Goal: Task Accomplishment & Management: Manage account settings

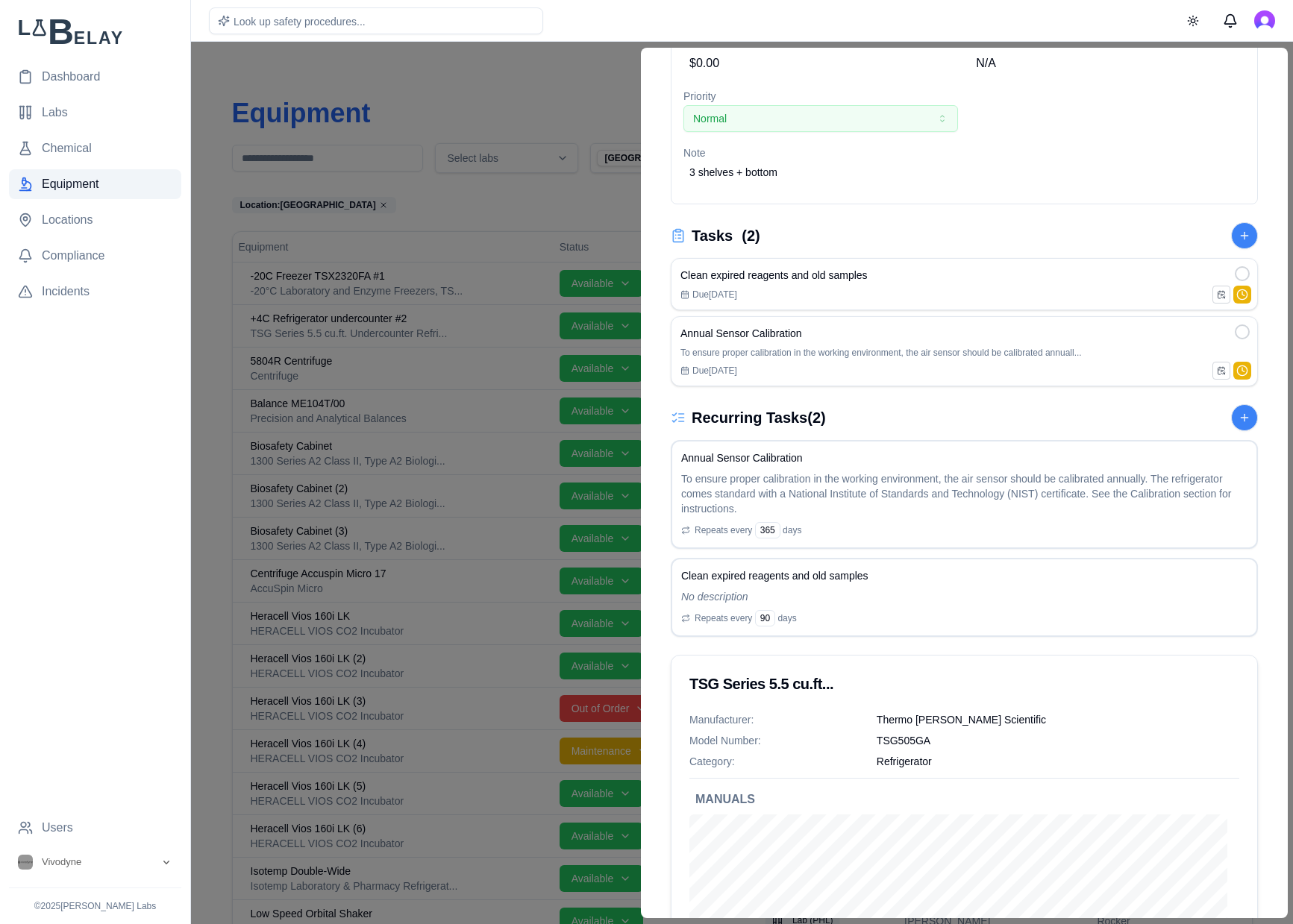
scroll to position [325, 0]
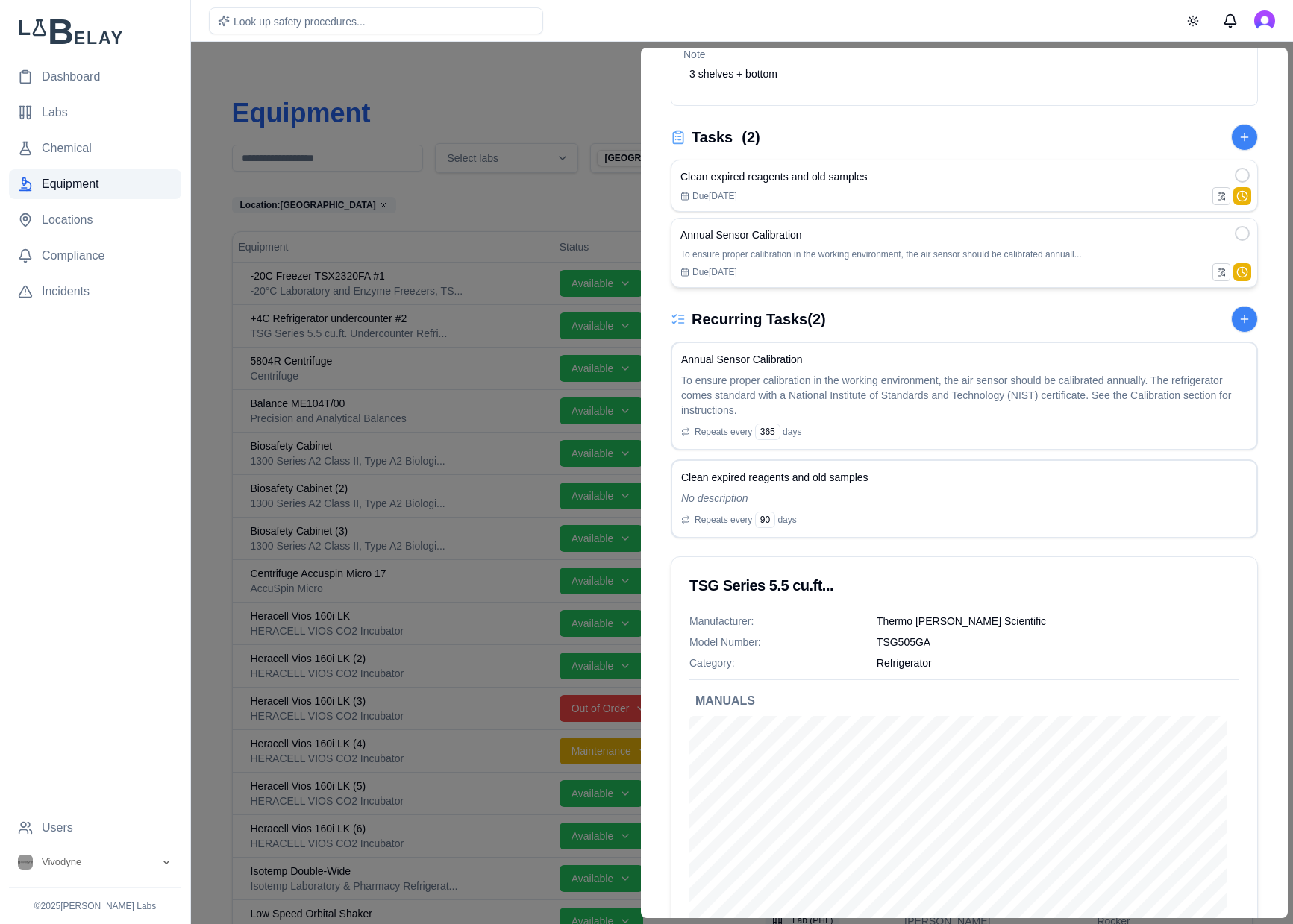
click at [1121, 254] on p "To ensure proper calibration in the working environment, the air sensor should …" at bounding box center [964, 254] width 567 height 12
click at [1224, 270] on icon at bounding box center [1220, 271] width 9 height 9
click at [843, 234] on div "Annual Sensor Calibration" at bounding box center [964, 235] width 567 height 15
click at [772, 247] on div "Annual Sensor Calibration To ensure proper calibration in the working environme…" at bounding box center [964, 253] width 567 height 50
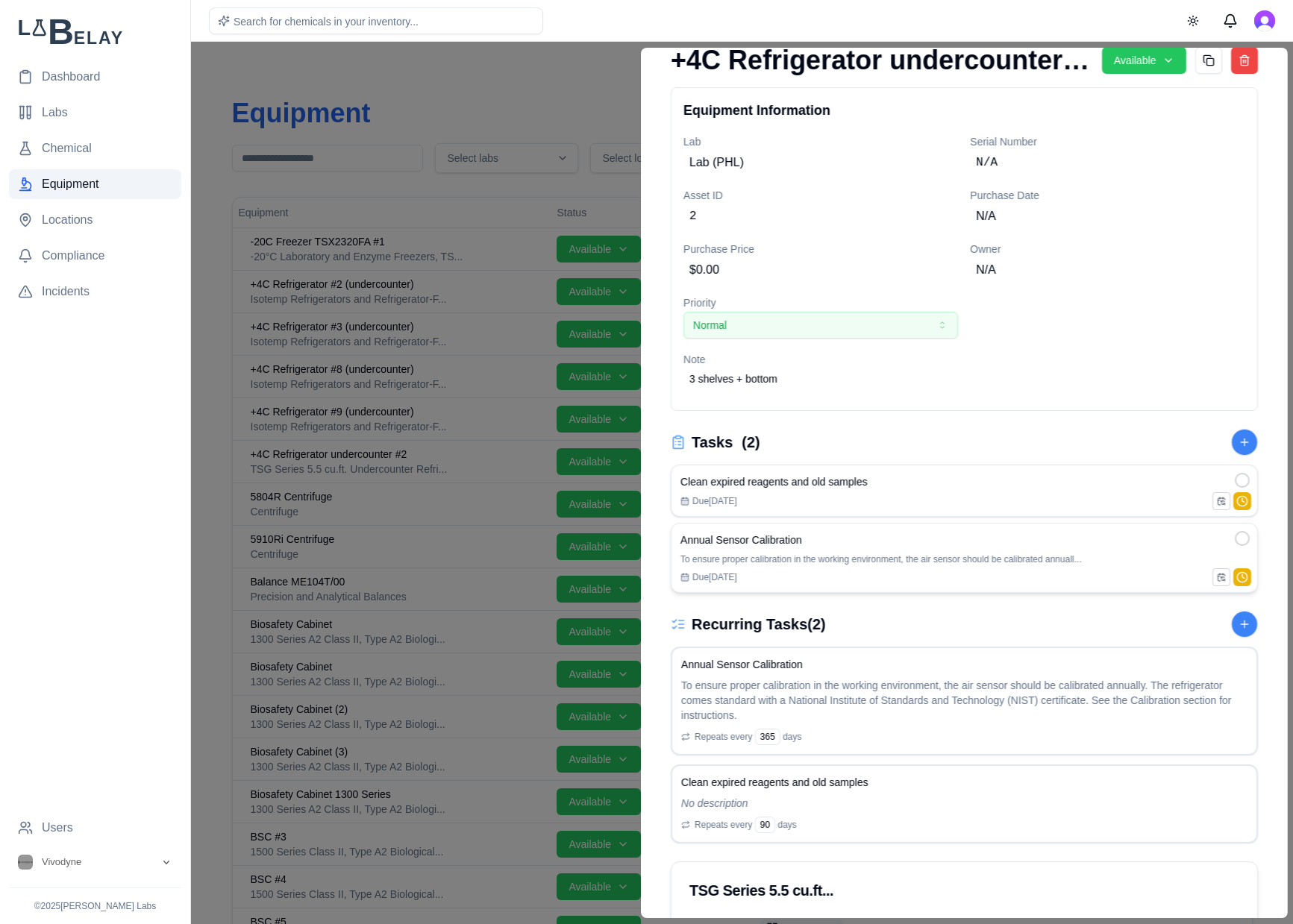
scroll to position [52, 0]
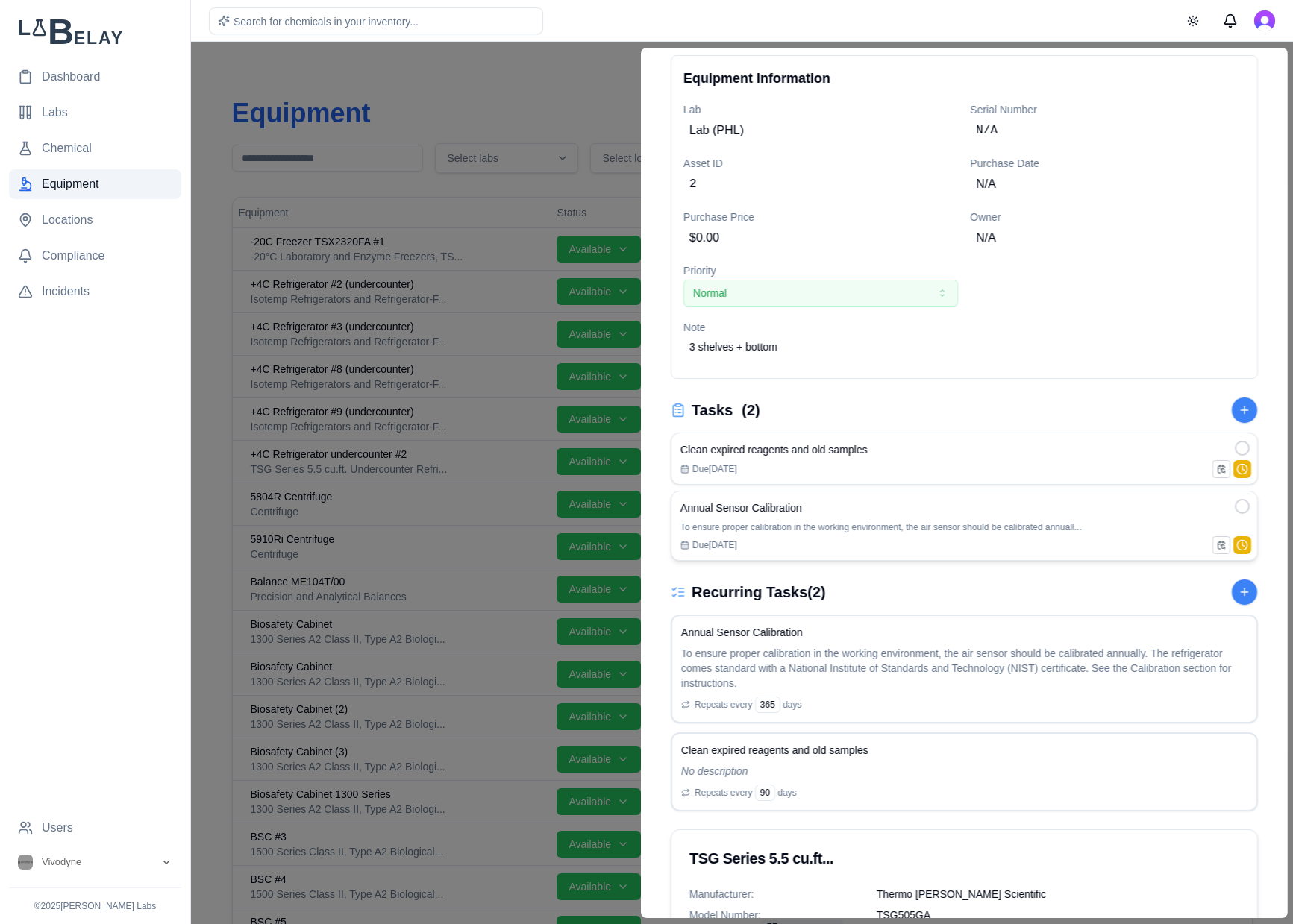
click at [1008, 547] on div "Due [DATE]" at bounding box center [964, 545] width 567 height 12
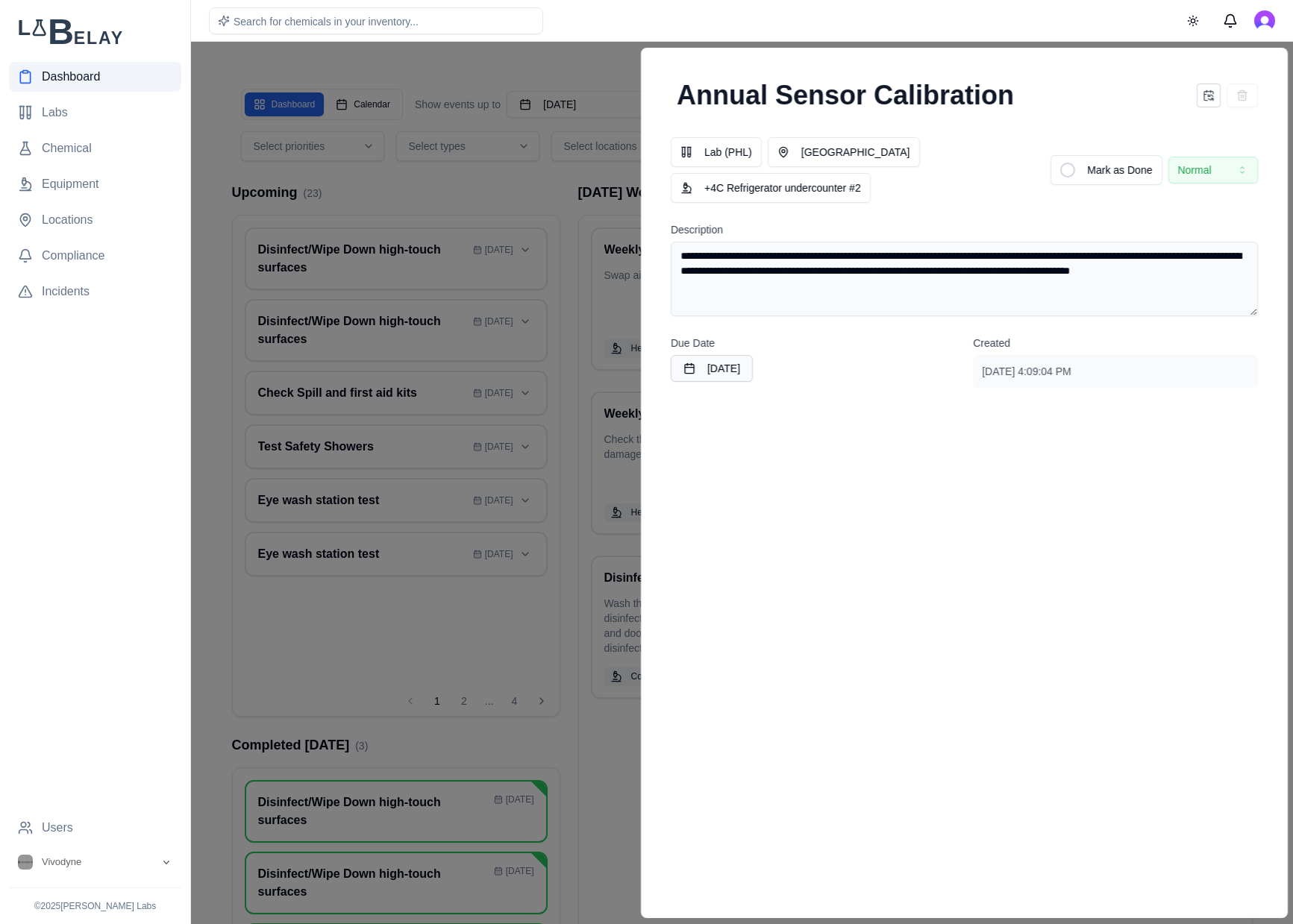
click at [1209, 95] on icon at bounding box center [1210, 96] width 5 height 2
click at [1230, 99] on div at bounding box center [1242, 95] width 31 height 24
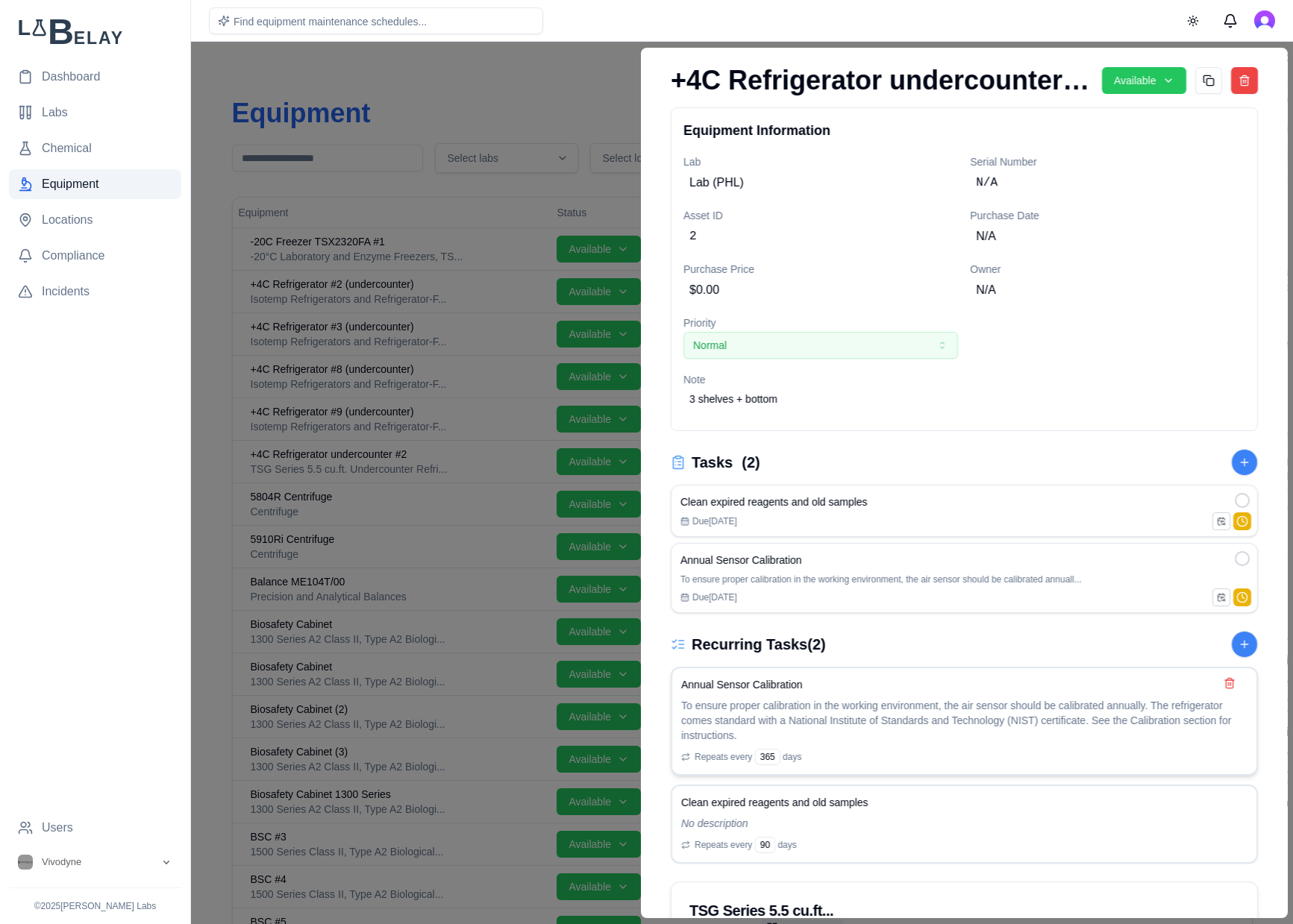
click at [916, 689] on div "Annual Sensor Calibration" at bounding box center [964, 685] width 566 height 15
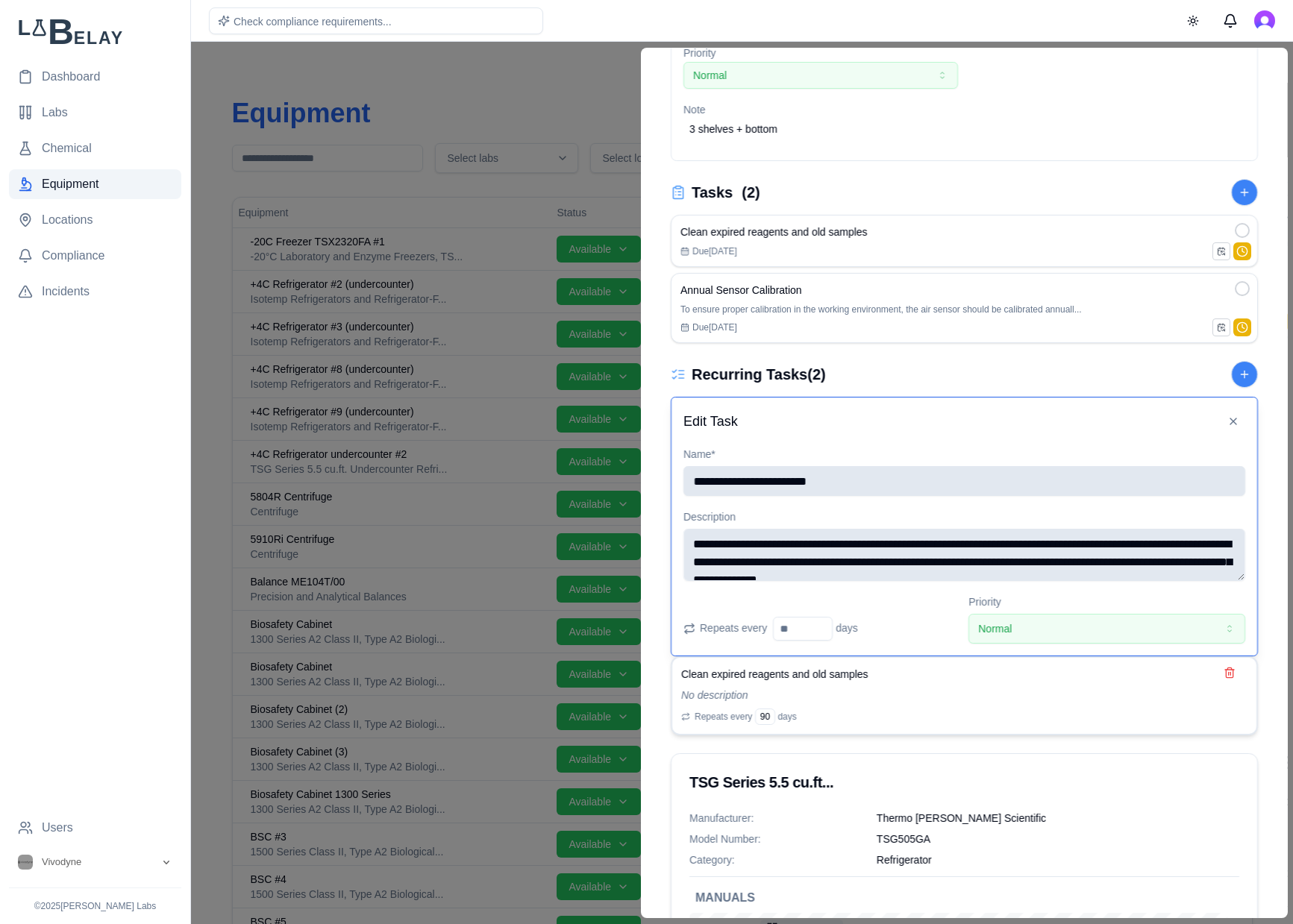
scroll to position [167, 0]
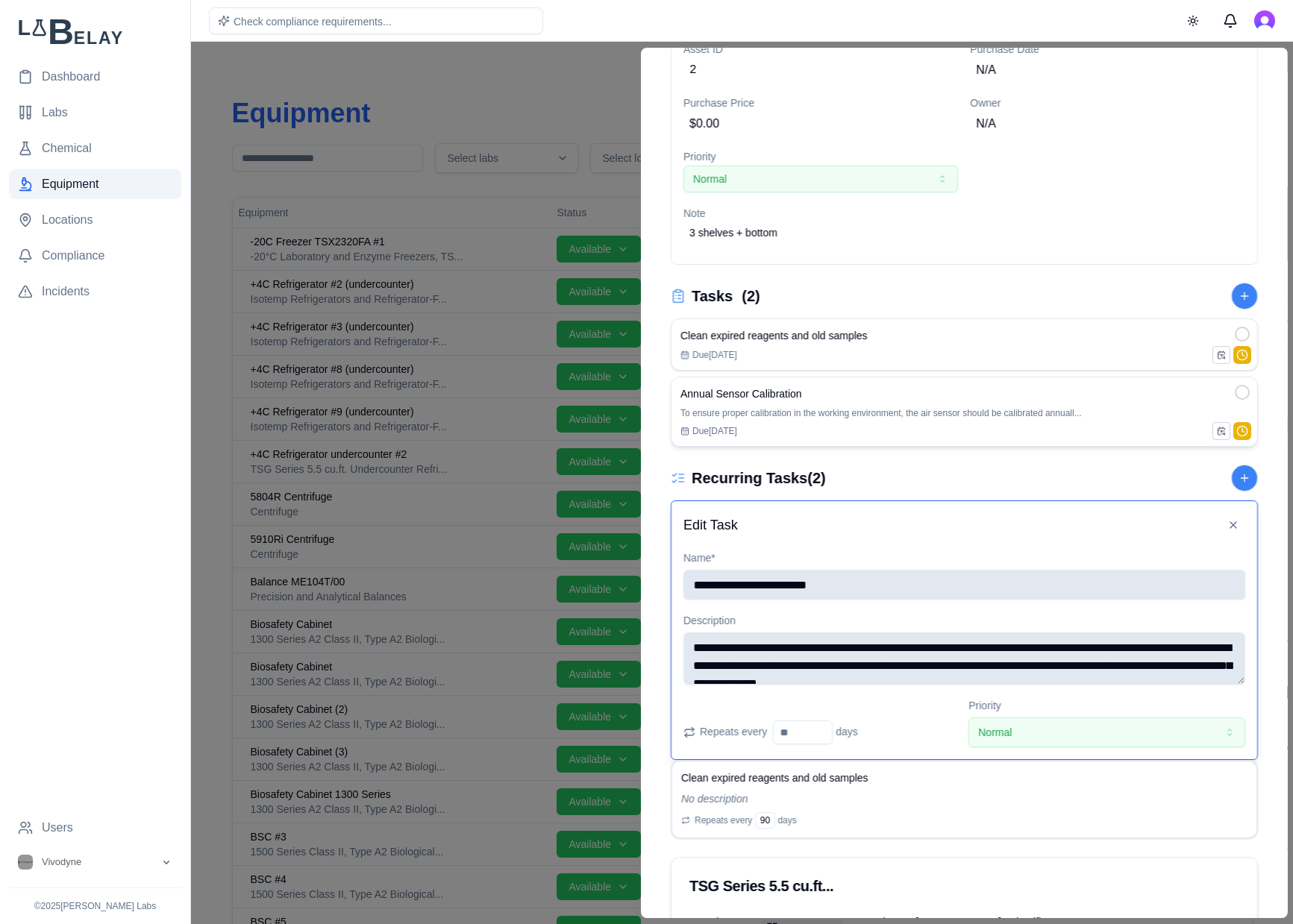
click at [911, 390] on div "Annual Sensor Calibration" at bounding box center [964, 394] width 567 height 15
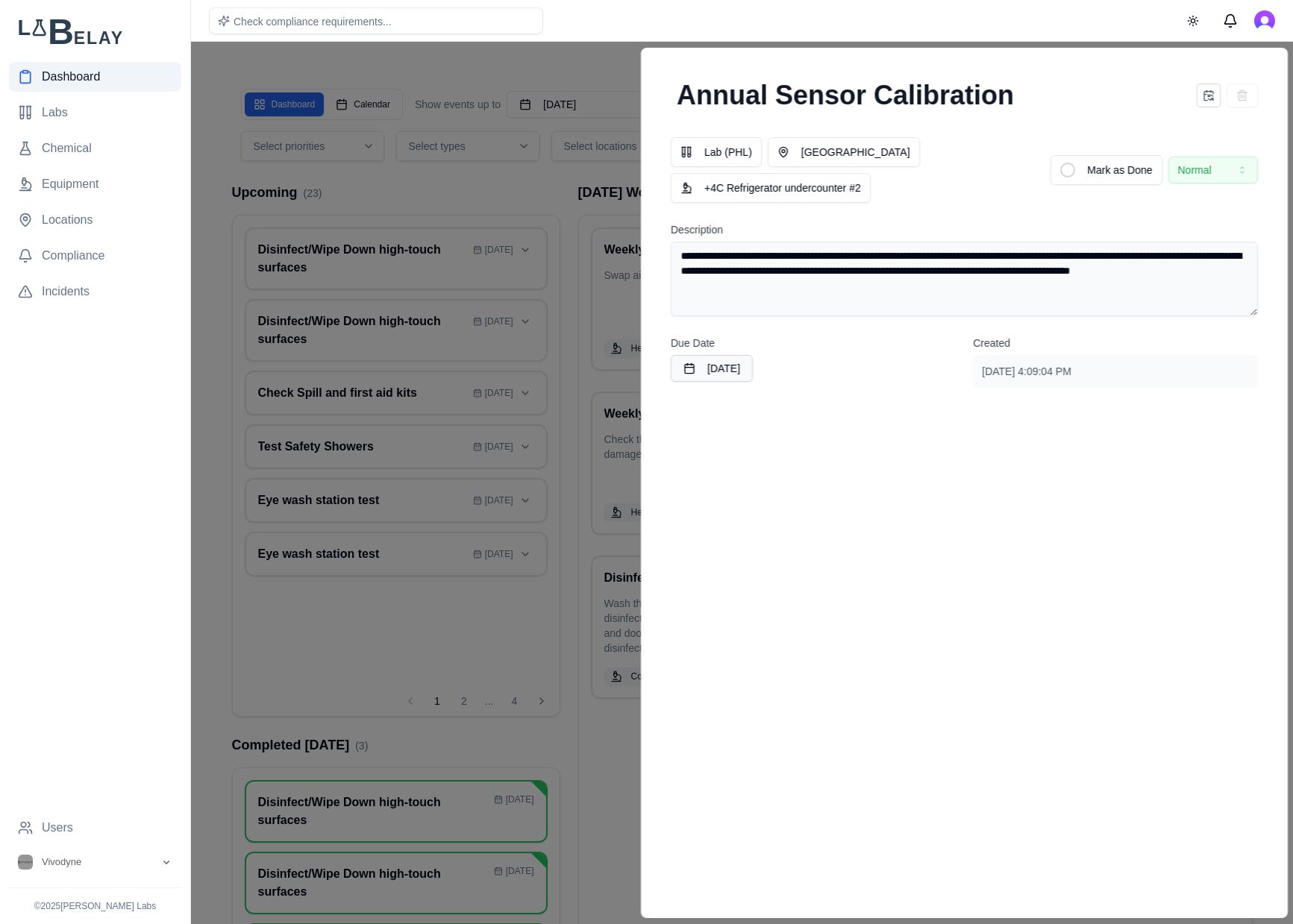
click at [868, 412] on div "**********" at bounding box center [964, 483] width 647 height 871
click at [743, 367] on button "[DATE]" at bounding box center [712, 368] width 82 height 27
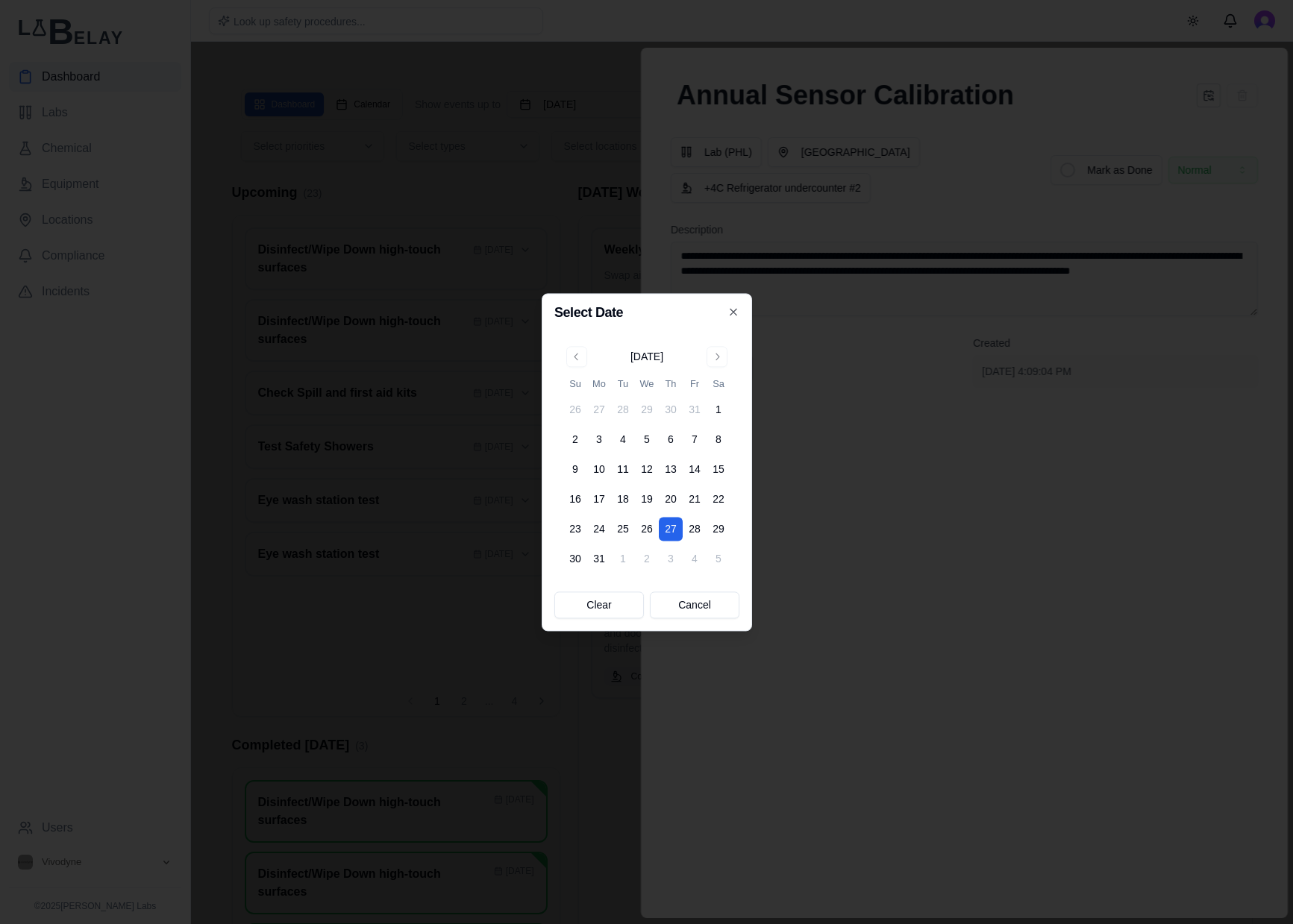
click at [725, 352] on button "Go to next month" at bounding box center [718, 357] width 21 height 21
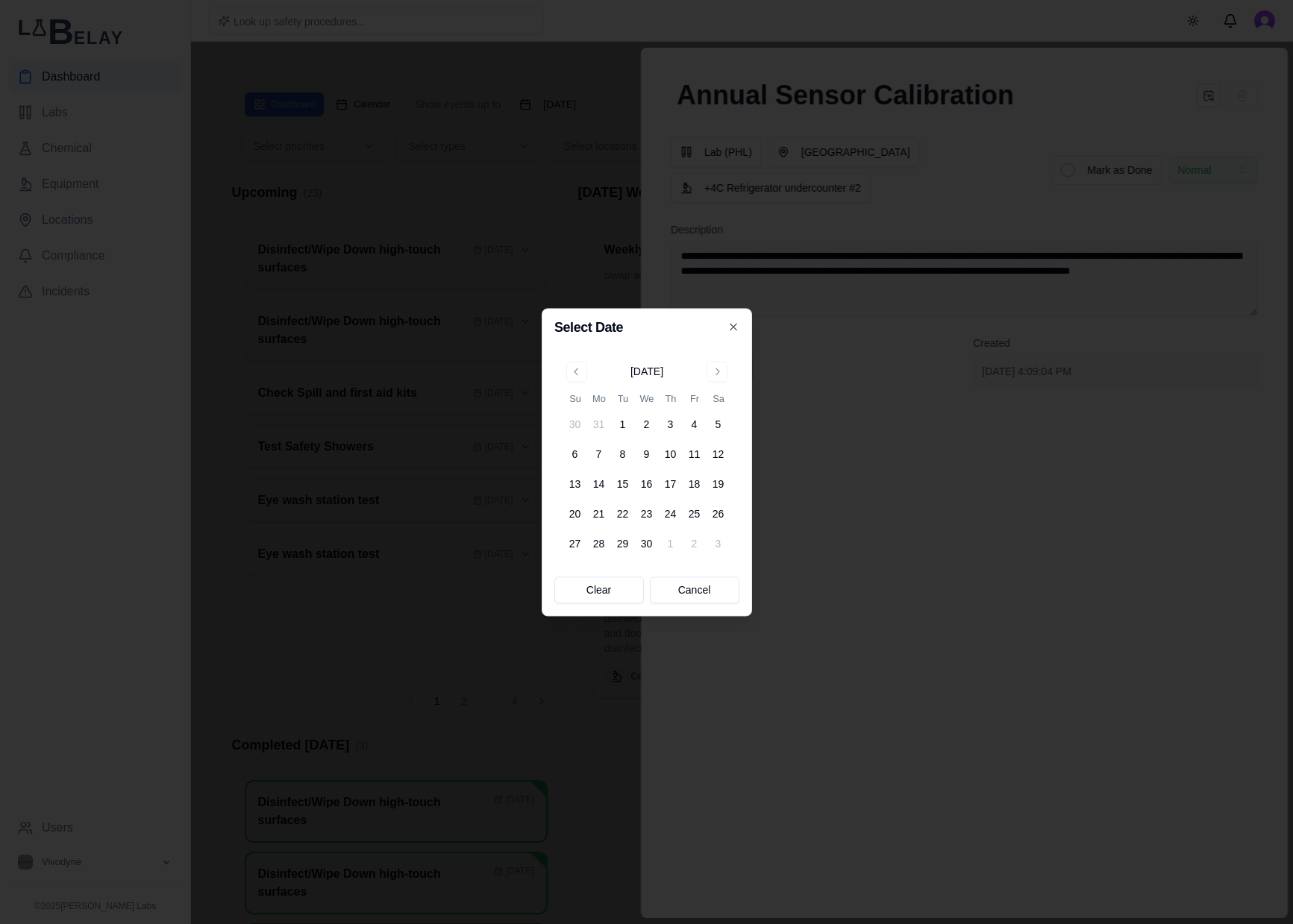
click at [721, 354] on div "[DATE] Su Mo Tu We Th Fr Sa 30 31 1 2 3 4 5 6 7 8 9 10 11 12 13 14 15 16 17 18 …" at bounding box center [647, 458] width 185 height 212
click at [575, 367] on button "Go to previous month" at bounding box center [577, 371] width 21 height 21
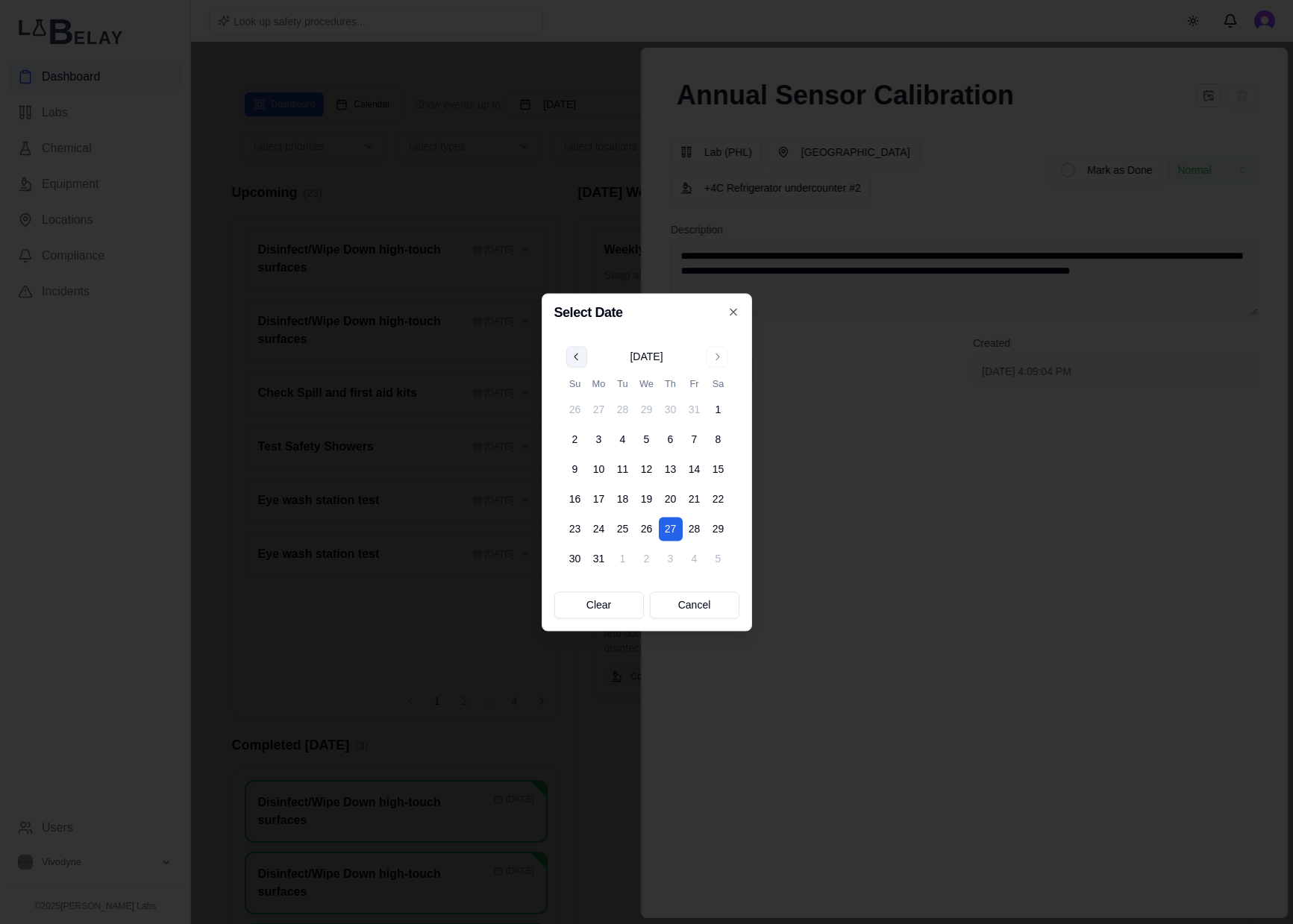
click at [575, 367] on div "[DATE] Su Mo Tu We Th Fr Sa 26 27 28 29 30 31 1 2 3 4 5 6 7 8 9 10 11 12 13 14 …" at bounding box center [647, 459] width 167 height 225
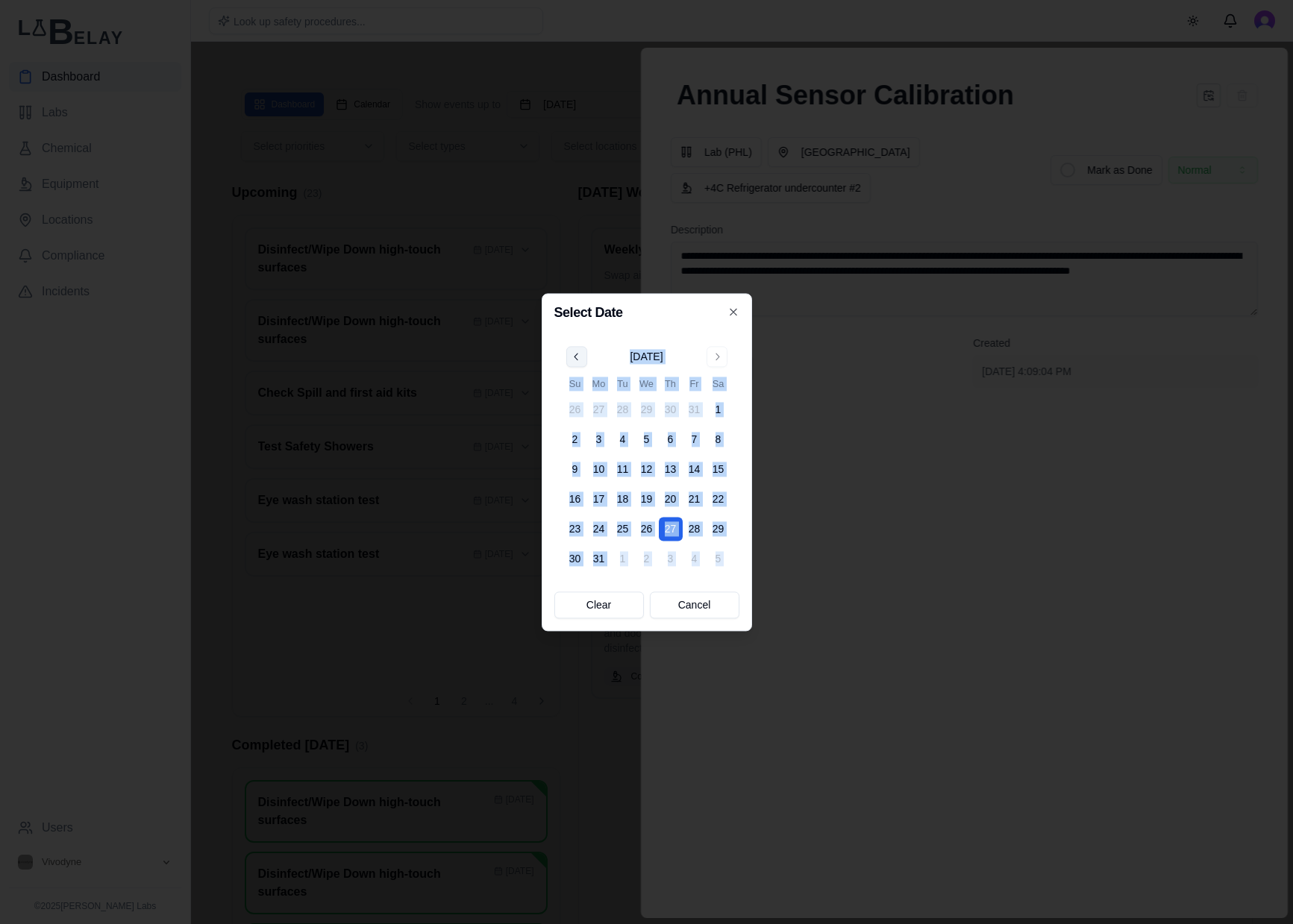
click at [575, 367] on div "[DATE] Su Mo Tu We Th Fr Sa 26 27 28 29 30 31 1 2 3 4 5 6 7 8 9 10 11 12 13 14 …" at bounding box center [647, 459] width 167 height 225
click at [574, 354] on button "Go to previous month" at bounding box center [577, 357] width 21 height 21
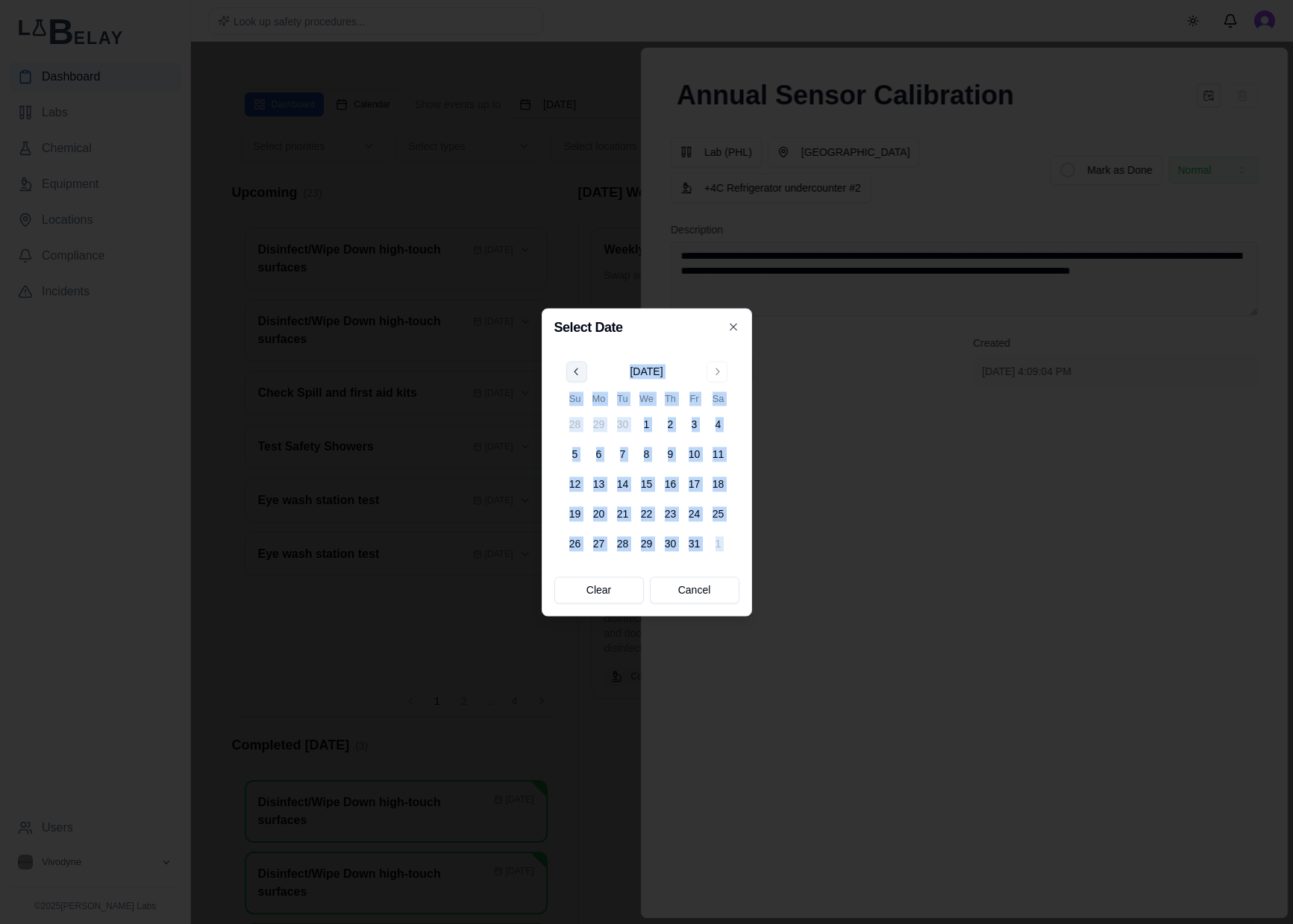
click at [574, 354] on div "[DATE] Su Mo Tu We Th Fr Sa 28 29 30 1 2 3 4 5 6 7 8 9 10 11 12 13 14 15 16 17 …" at bounding box center [647, 458] width 185 height 212
click at [579, 373] on button "Go to previous month" at bounding box center [577, 371] width 21 height 21
click at [578, 368] on button "Go to previous month" at bounding box center [577, 371] width 21 height 21
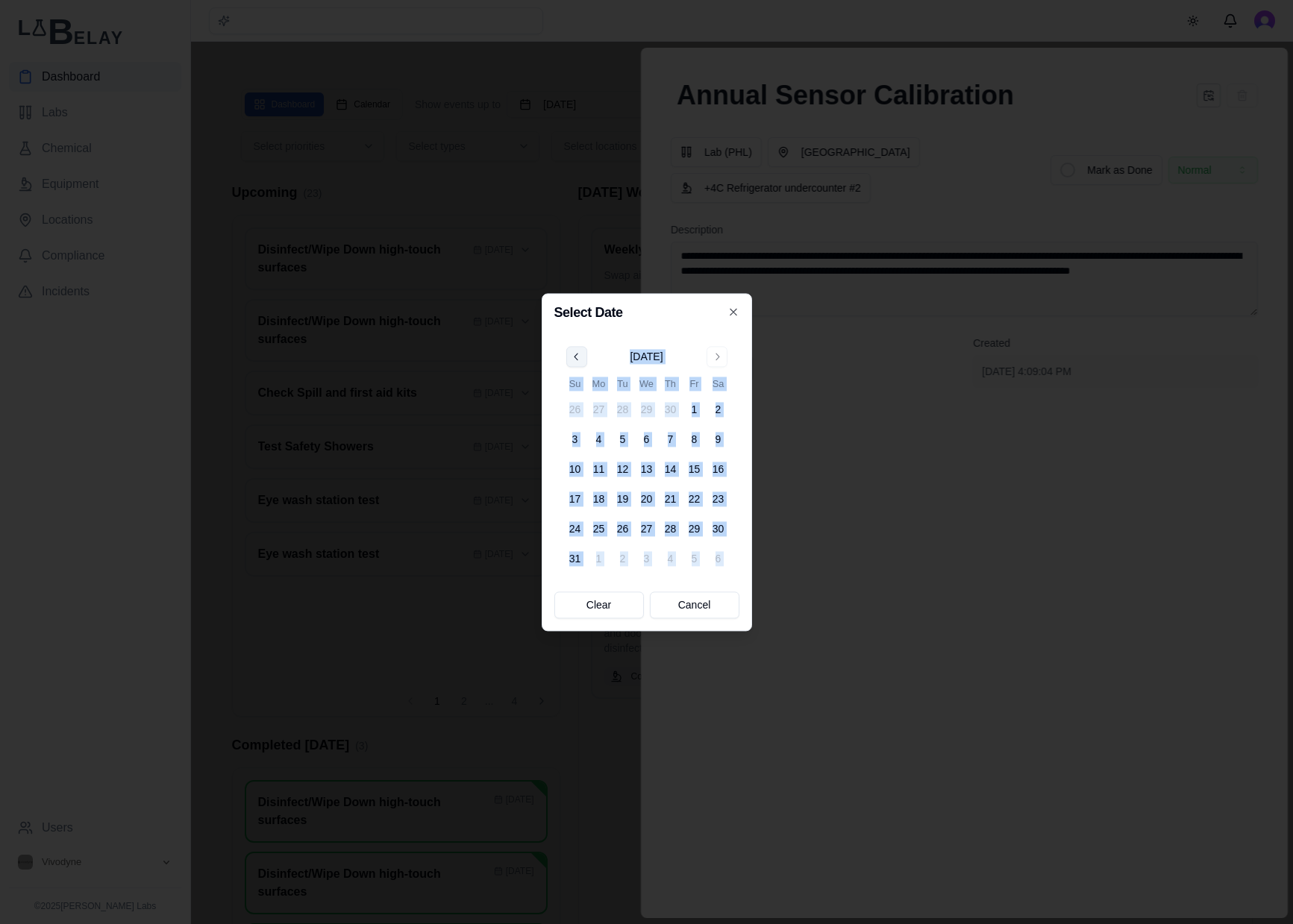
click at [577, 362] on button "Go to previous month" at bounding box center [577, 357] width 21 height 21
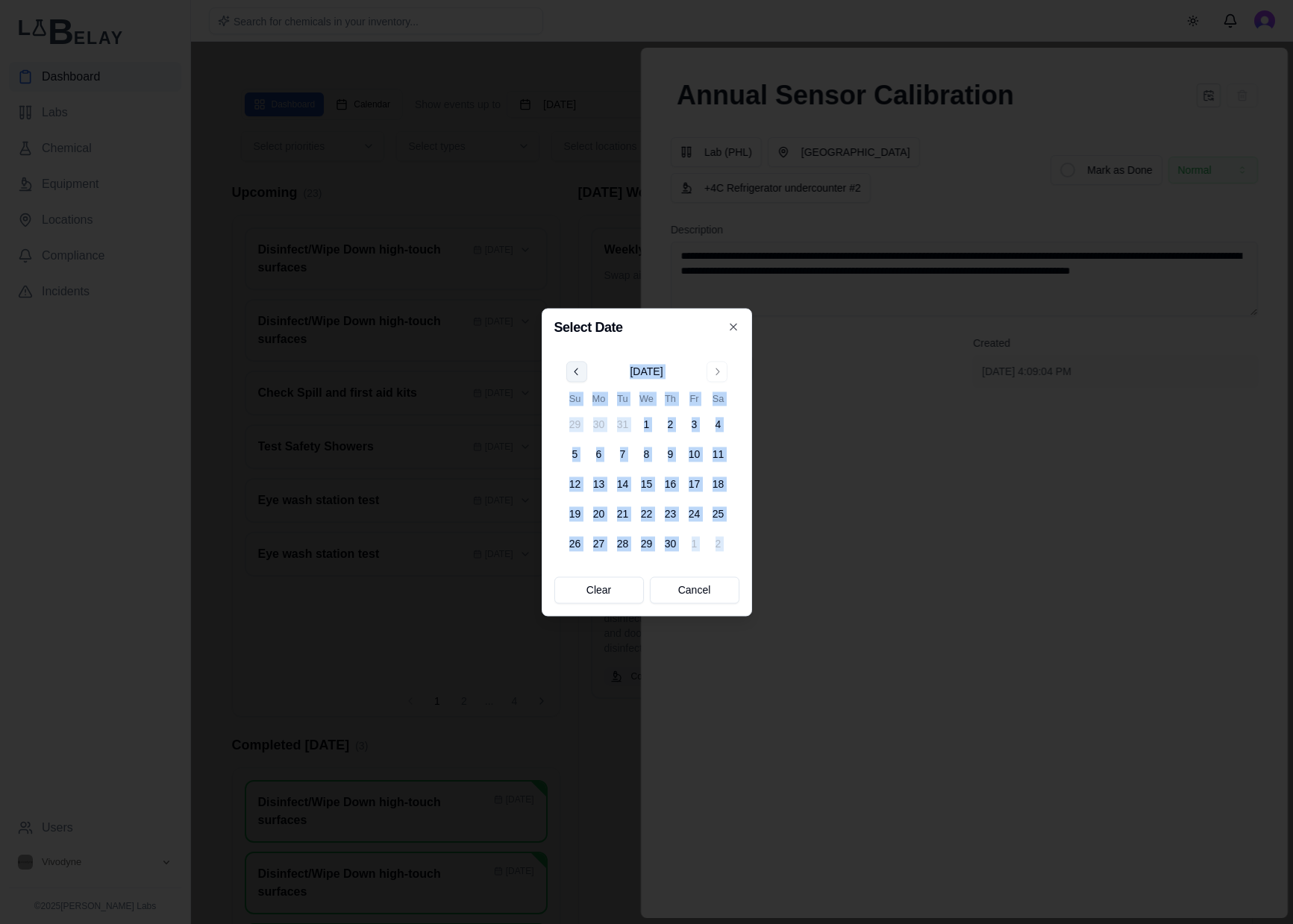
click at [576, 370] on button "Go to previous month" at bounding box center [577, 371] width 21 height 21
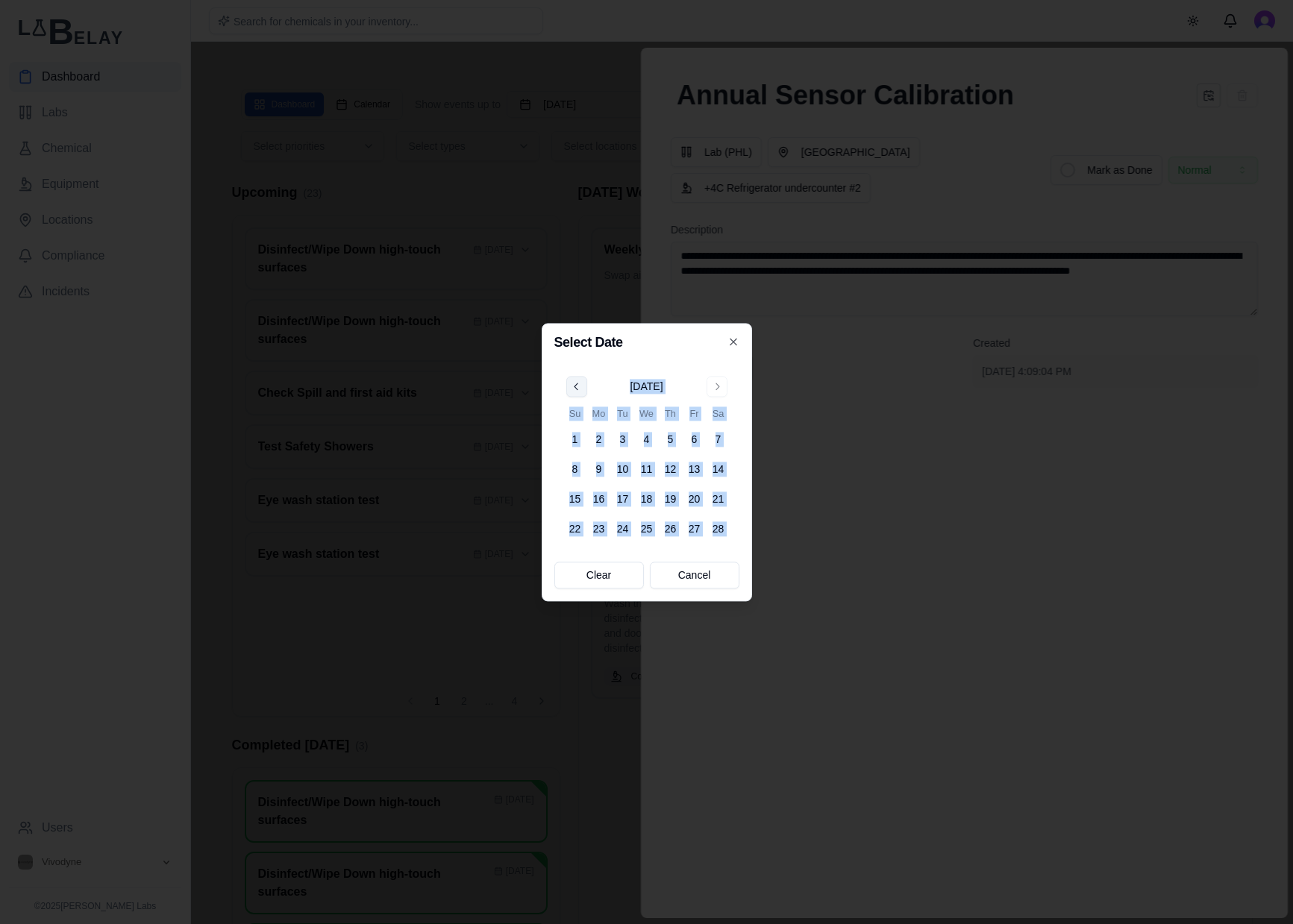
click at [573, 380] on button "Go to previous month" at bounding box center [577, 387] width 21 height 21
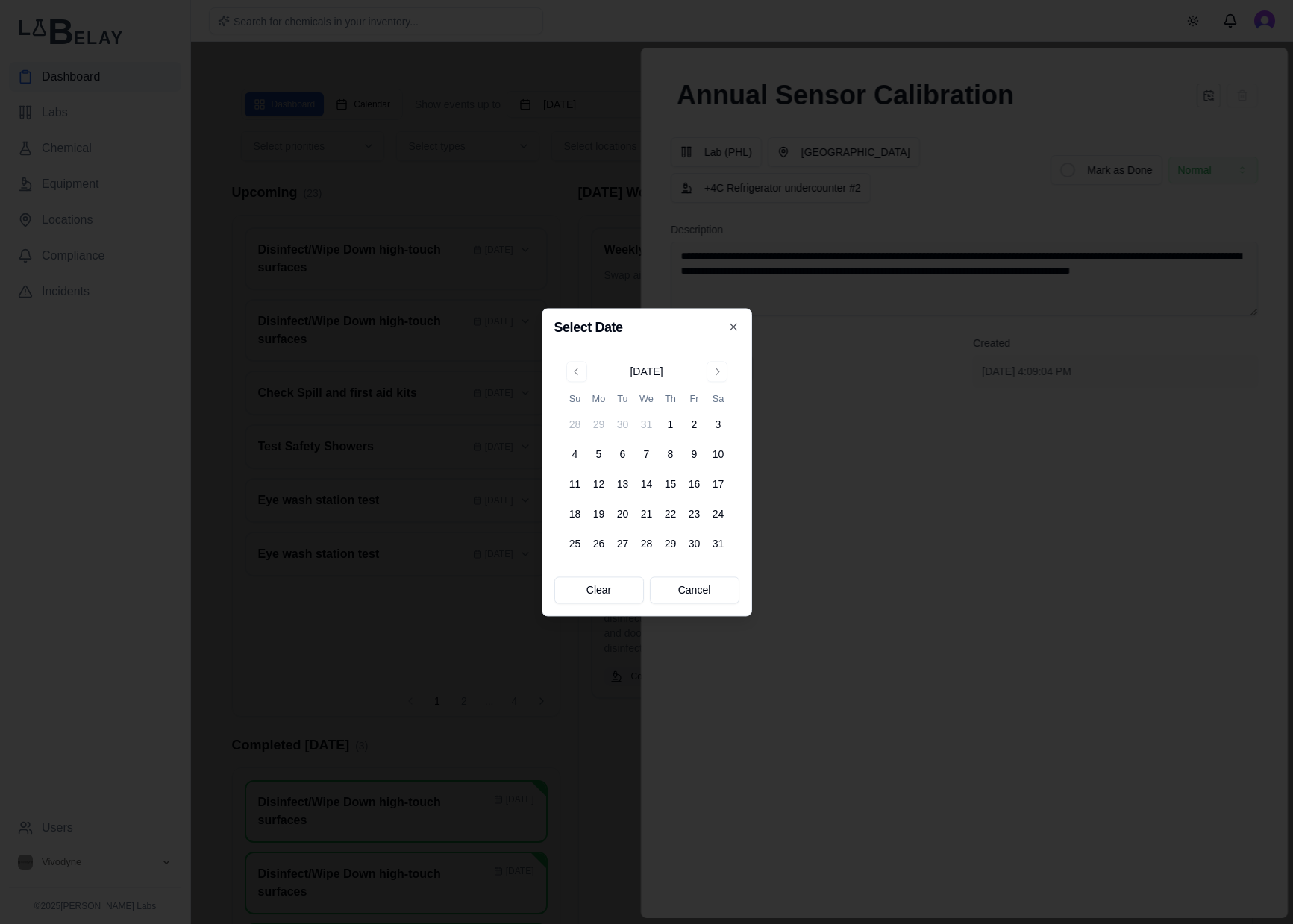
click at [663, 375] on div "[DATE]" at bounding box center [646, 370] width 33 height 15
click at [577, 375] on button "Go to previous month" at bounding box center [577, 371] width 21 height 21
click at [603, 480] on button "15" at bounding box center [598, 484] width 24 height 24
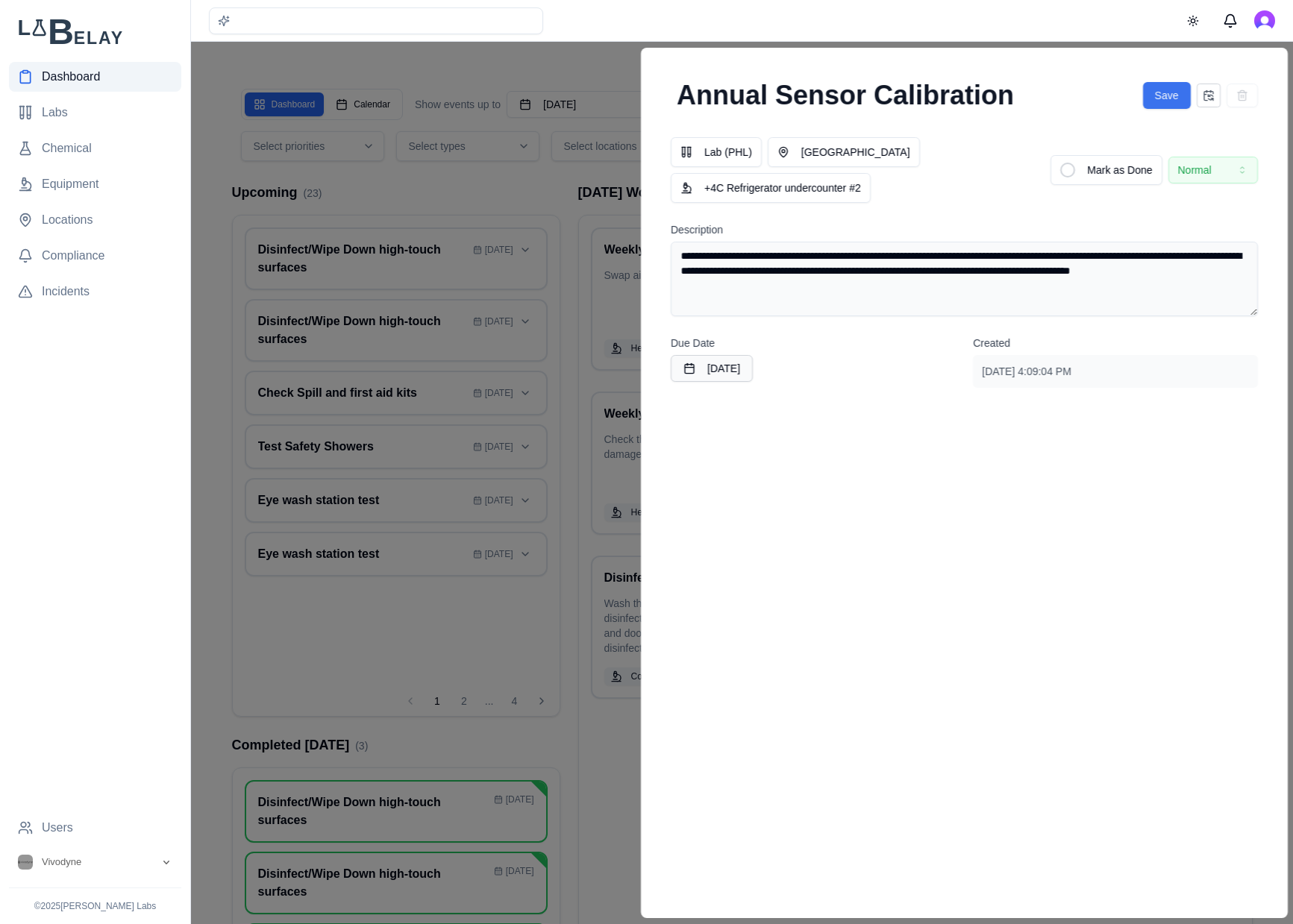
click at [1155, 101] on button "Save" at bounding box center [1166, 96] width 48 height 27
click at [595, 755] on div at bounding box center [646, 483] width 1293 height 882
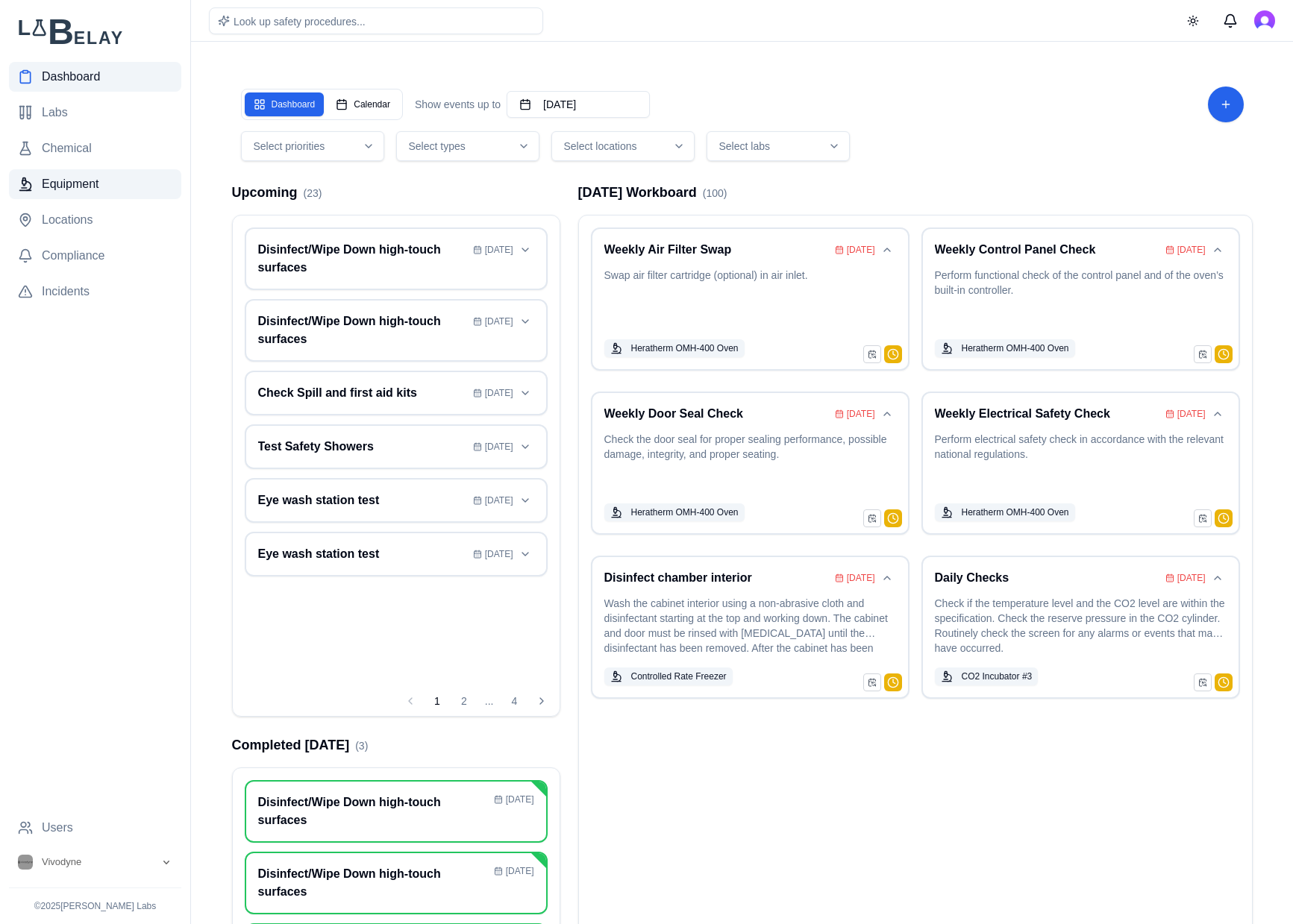
click at [96, 182] on span "Equipment" at bounding box center [70, 184] width 57 height 17
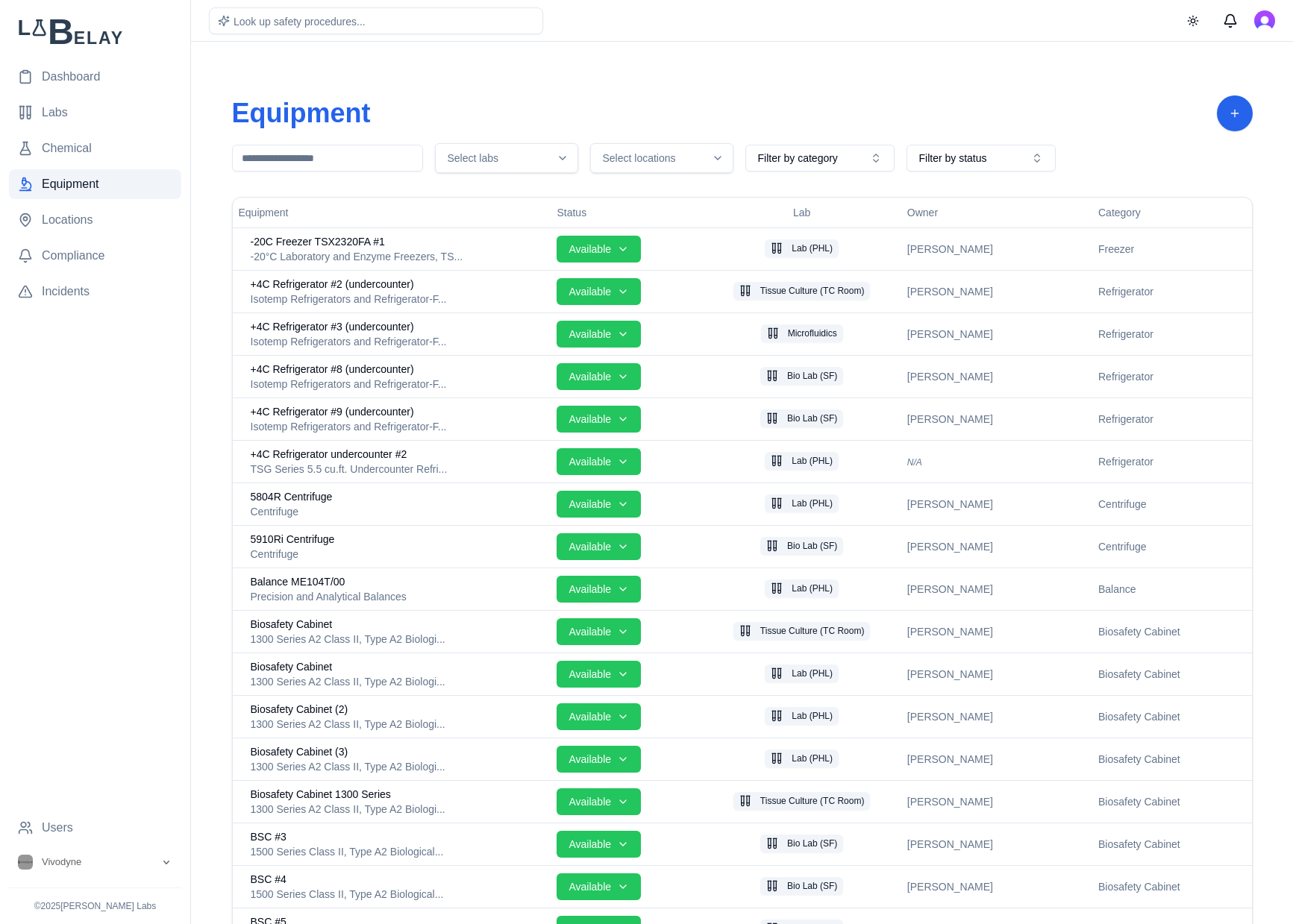
click at [707, 163] on div "Select locations" at bounding box center [662, 157] width 136 height 15
click at [651, 261] on div "[GEOGRAPHIC_DATA]" at bounding box center [663, 270] width 139 height 24
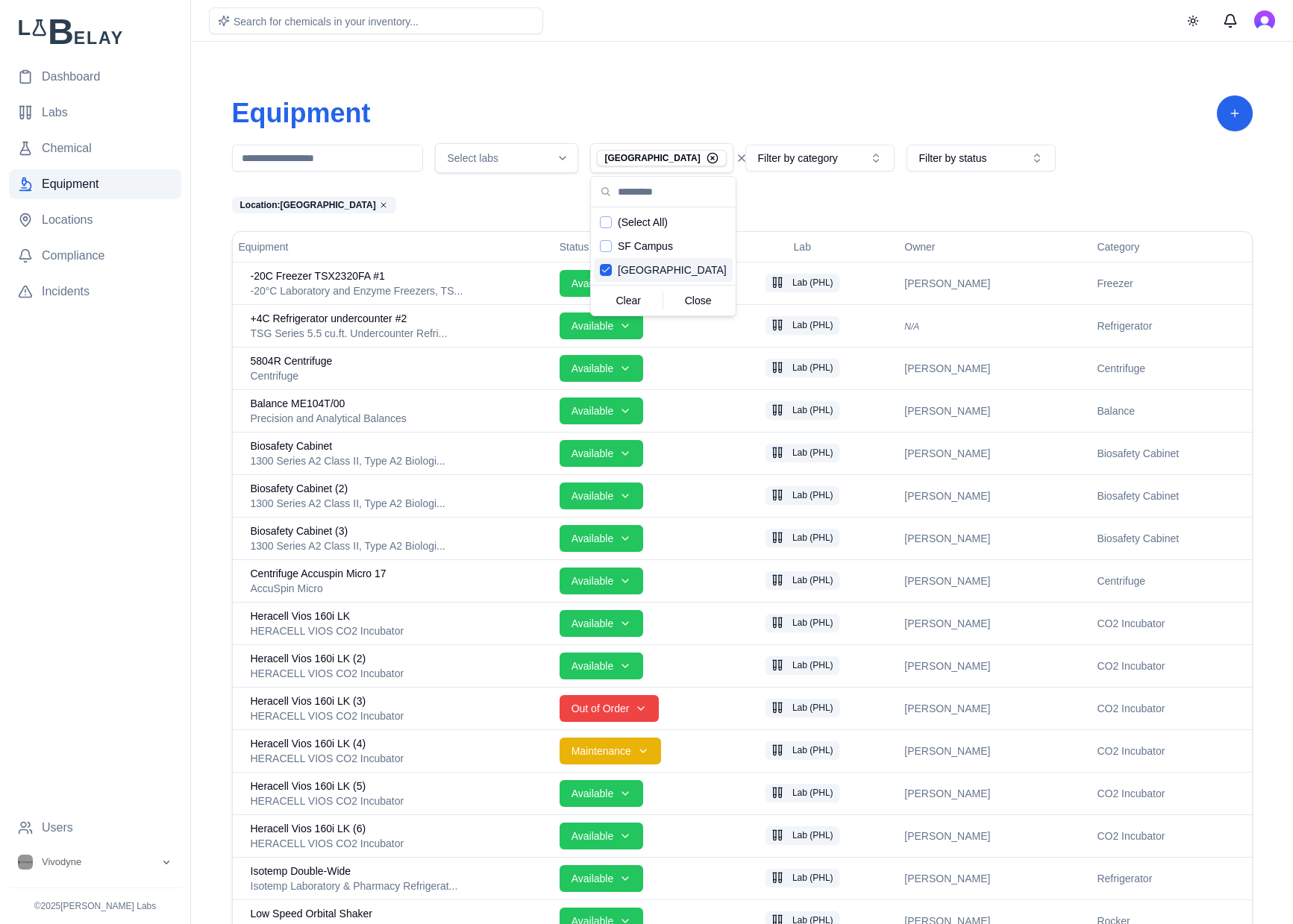
click at [899, 212] on div "Equipment Select labs PHL Campus Filter by category Filter by status Location: …" at bounding box center [742, 839] width 1045 height 1557
click at [385, 321] on span "+4C Refrigerator undercounter #2" at bounding box center [329, 318] width 157 height 15
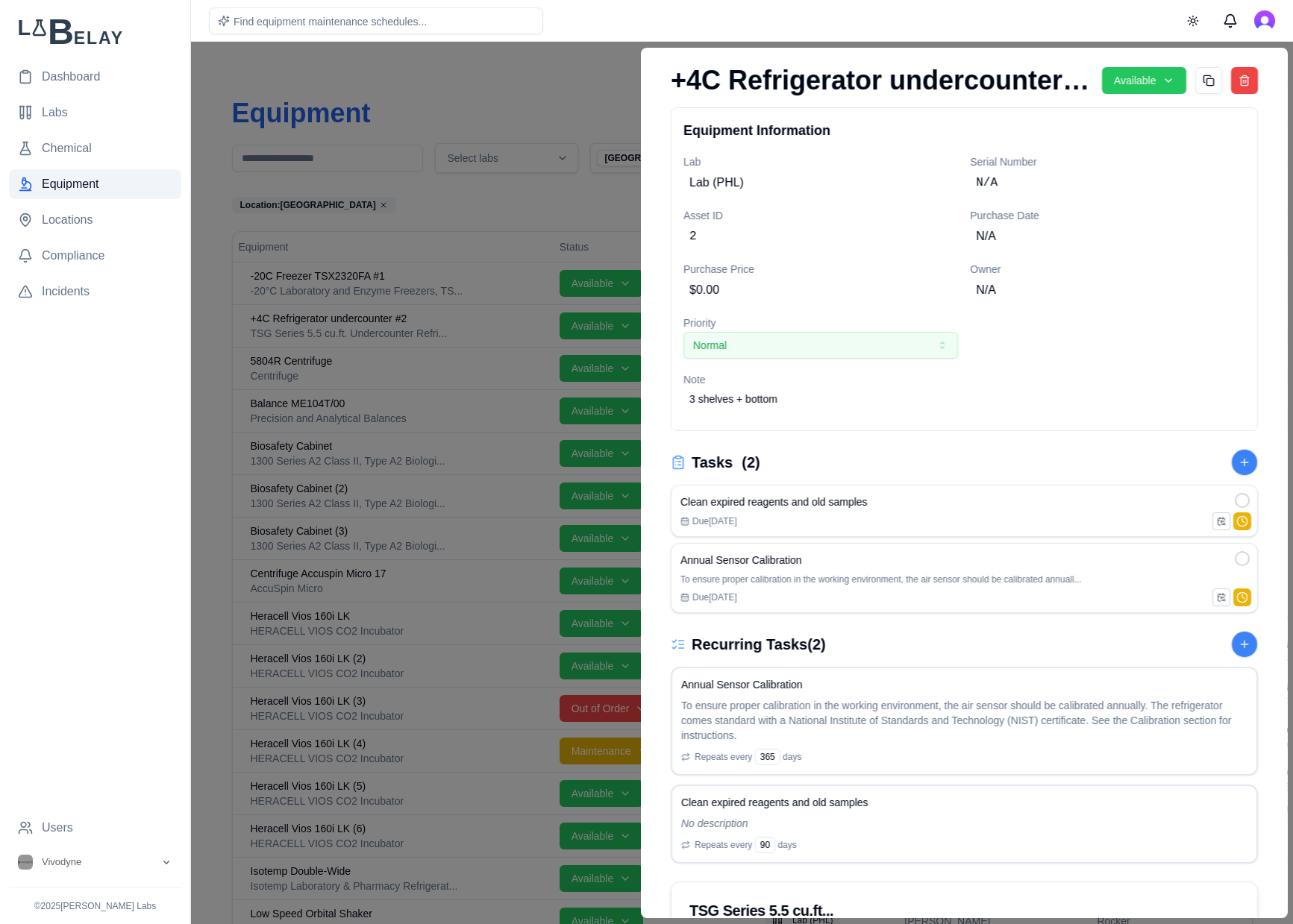
click at [986, 276] on div "Owner N/A" at bounding box center [1107, 280] width 275 height 42
click at [987, 285] on span "N/A" at bounding box center [986, 290] width 20 height 17
